Goal: Find specific page/section: Find specific page/section

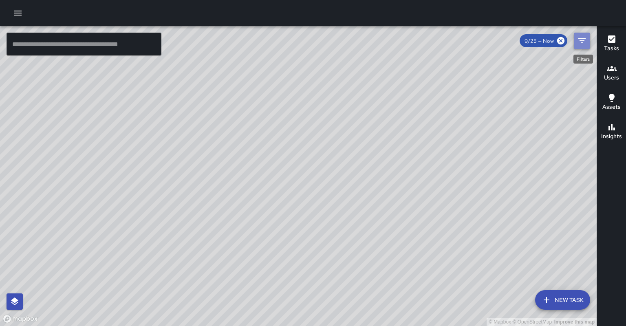
click at [577, 39] on button "Filters" at bounding box center [582, 41] width 16 height 16
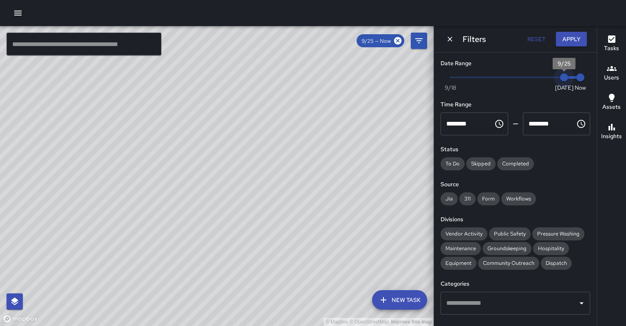
type input "*"
drag, startPoint x: 563, startPoint y: 77, endPoint x: 556, endPoint y: 78, distance: 6.5
click at [552, 78] on span "9/24" at bounding box center [548, 77] width 8 height 8
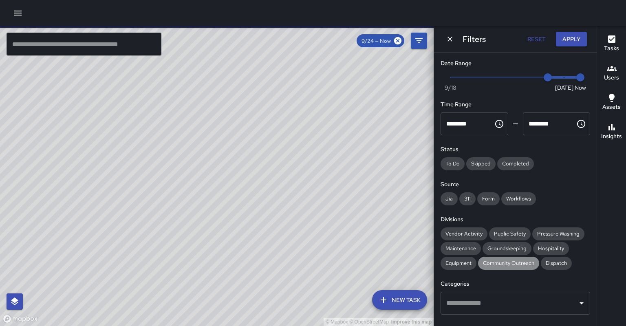
click at [478, 260] on span "Community Outreach" at bounding box center [508, 263] width 61 height 7
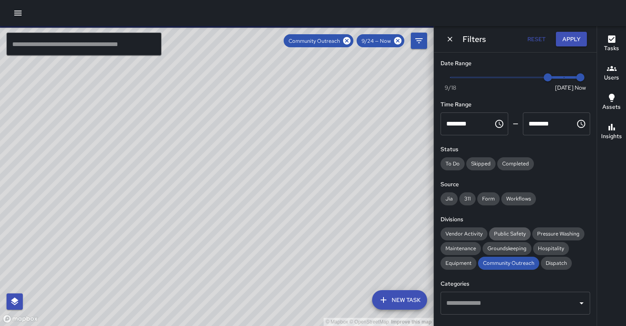
click at [494, 230] on span "Public Safety" at bounding box center [510, 233] width 42 height 7
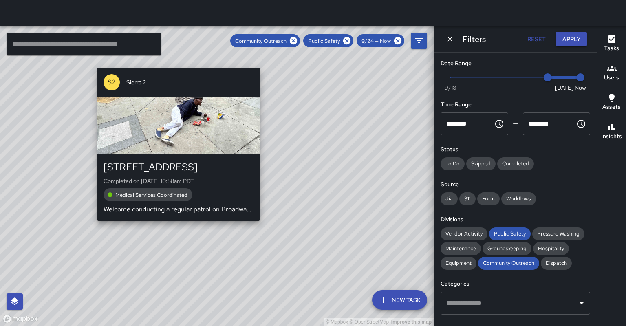
click at [174, 221] on div "© Mapbox © OpenStreetMap Improve this map S2 Sierra 2 1423 Broadway Completed o…" at bounding box center [217, 176] width 434 height 300
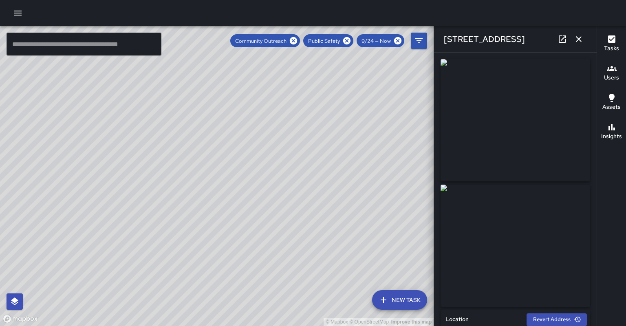
type input "**********"
click at [564, 39] on icon at bounding box center [563, 39] width 10 height 10
drag, startPoint x: 274, startPoint y: 116, endPoint x: 188, endPoint y: 173, distance: 103.5
click at [188, 173] on div "© Mapbox © OpenStreetMap Improve this map" at bounding box center [217, 176] width 434 height 300
drag, startPoint x: 208, startPoint y: 137, endPoint x: 205, endPoint y: 178, distance: 41.3
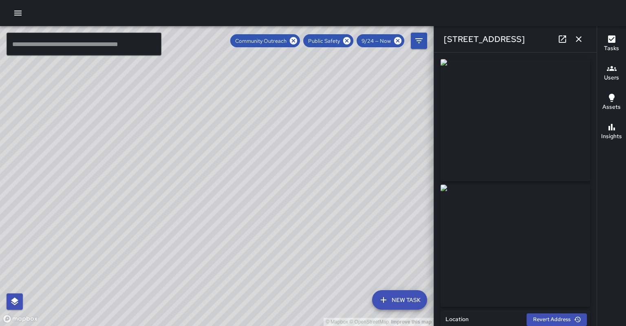
click at [205, 178] on div "© Mapbox © OpenStreetMap Improve this map" at bounding box center [217, 176] width 434 height 300
click at [563, 39] on icon at bounding box center [562, 38] width 7 height 7
click at [206, 139] on div "© Mapbox © OpenStreetMap Improve this map C6 Cobra 6 1611 Telegraph Avenue Comp…" at bounding box center [217, 176] width 434 height 300
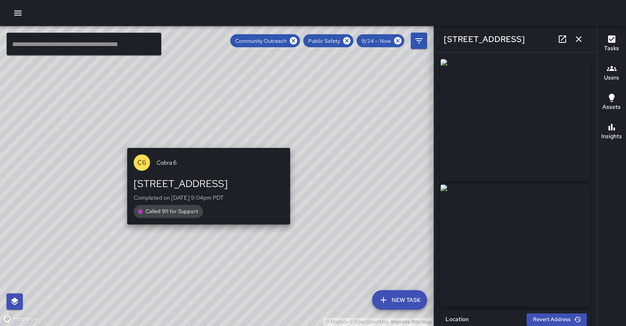
type input "**********"
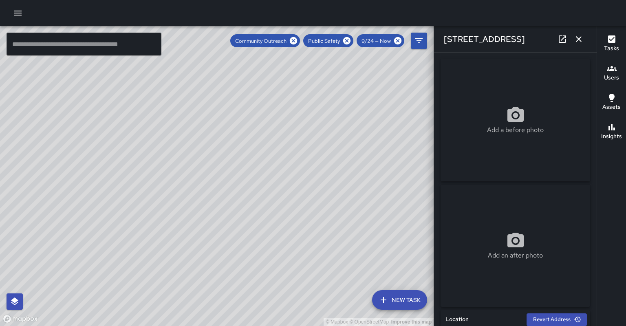
type input "**********"
